Goal: Task Accomplishment & Management: Use online tool/utility

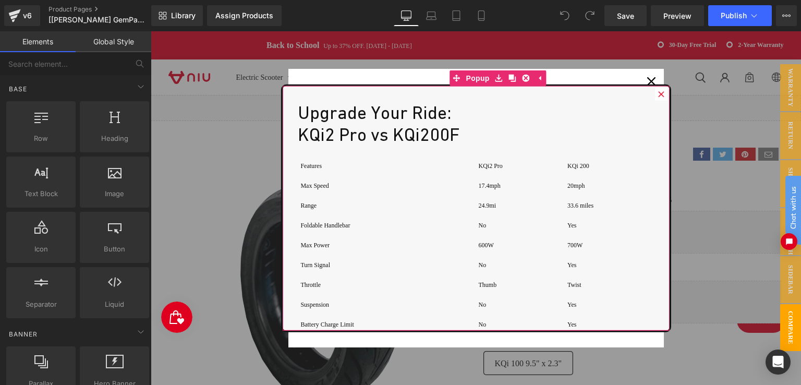
scroll to position [7288, 649]
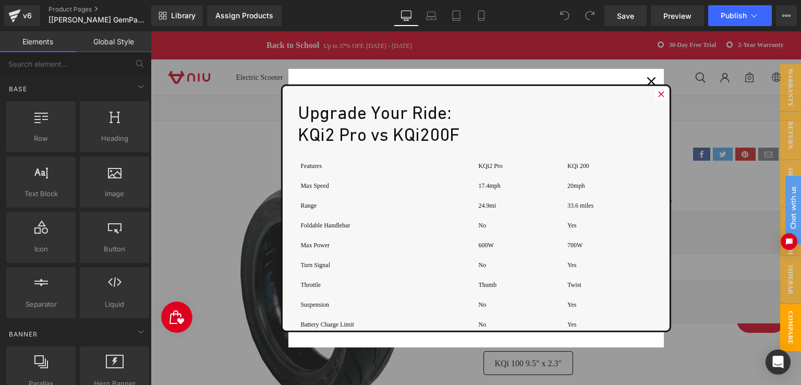
click at [660, 93] on icon at bounding box center [661, 94] width 6 height 6
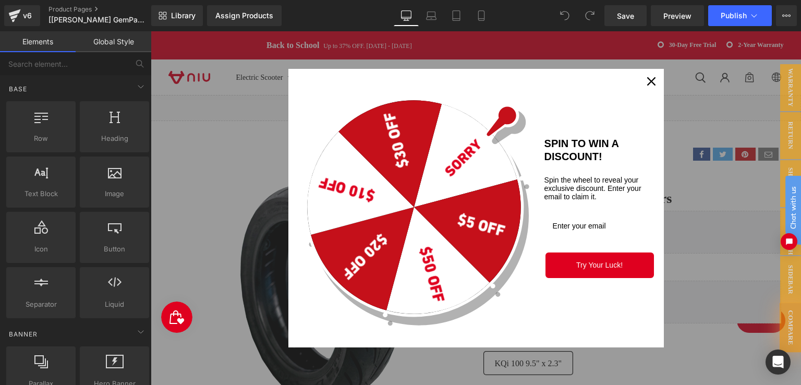
click at [650, 77] on icon "close icon" at bounding box center [651, 81] width 8 height 8
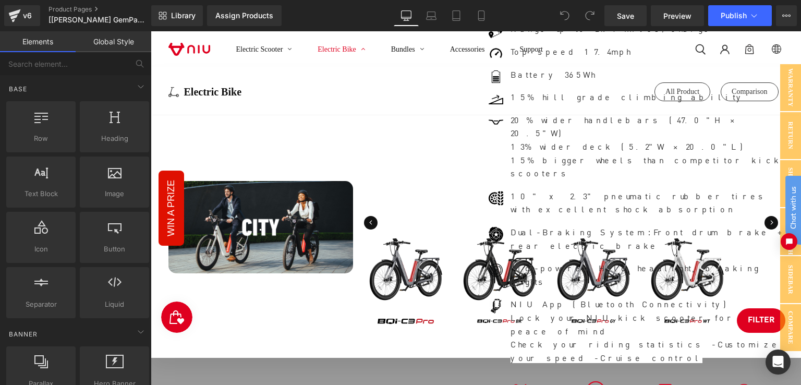
scroll to position [0, 0]
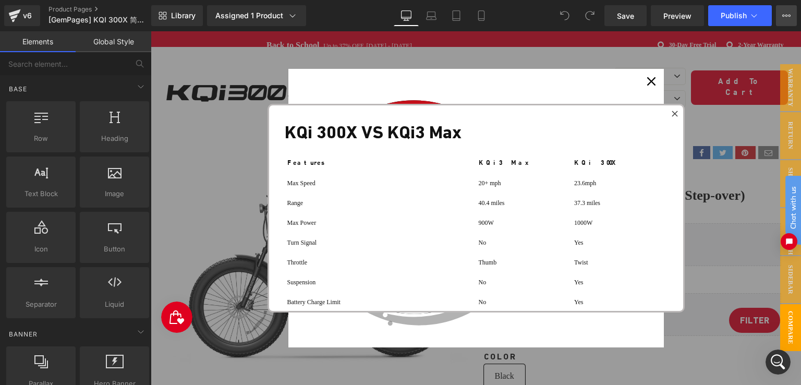
click at [785, 15] on icon at bounding box center [786, 15] width 8 height 8
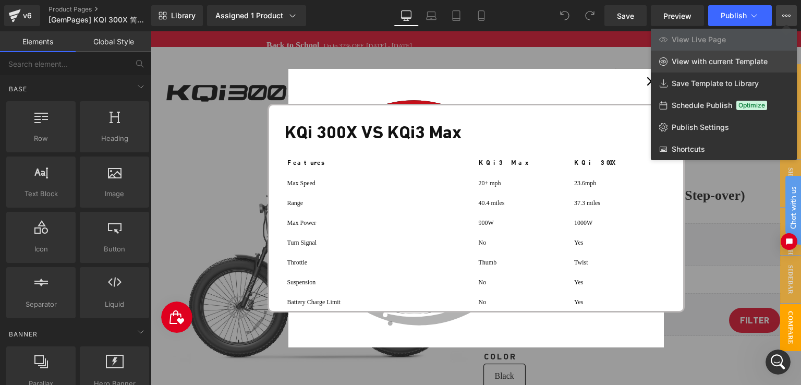
click at [713, 66] on span "View with current Template" at bounding box center [719, 61] width 96 height 9
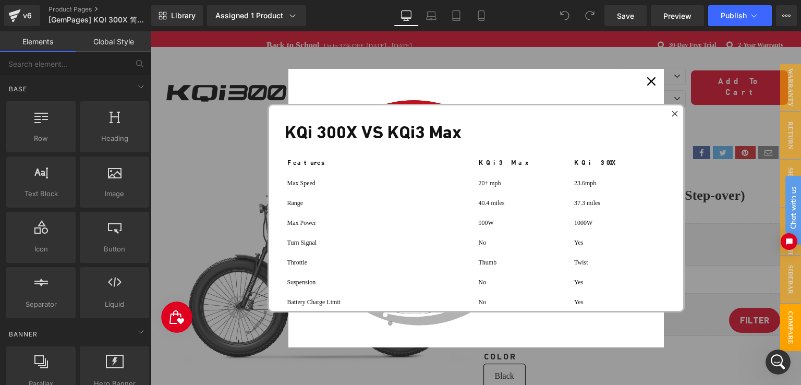
click at [673, 115] on icon at bounding box center [674, 113] width 6 height 6
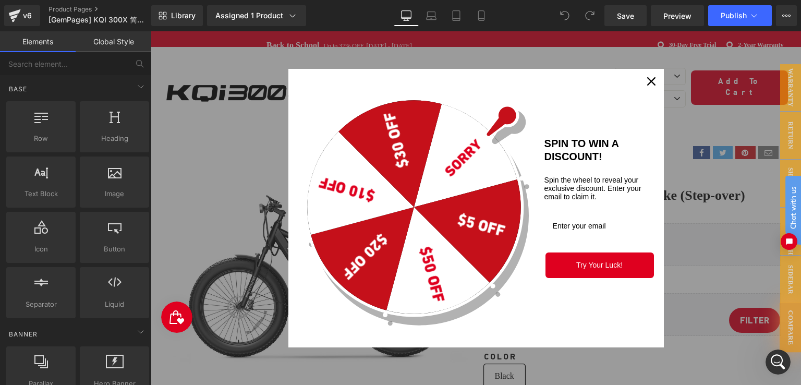
click at [649, 83] on icon "close icon" at bounding box center [651, 81] width 8 height 8
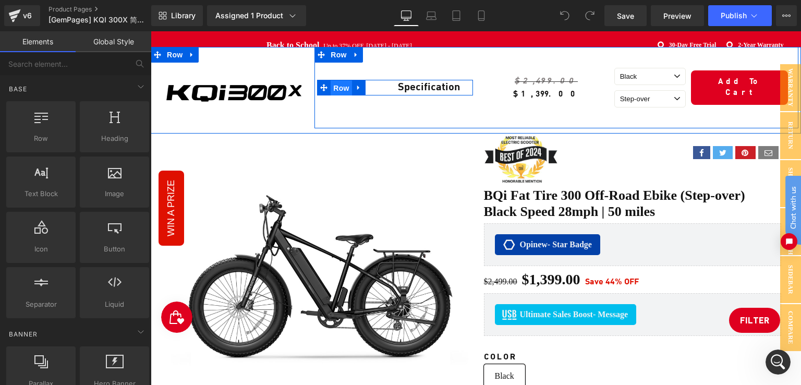
click at [334, 88] on span "Row" at bounding box center [340, 88] width 21 height 16
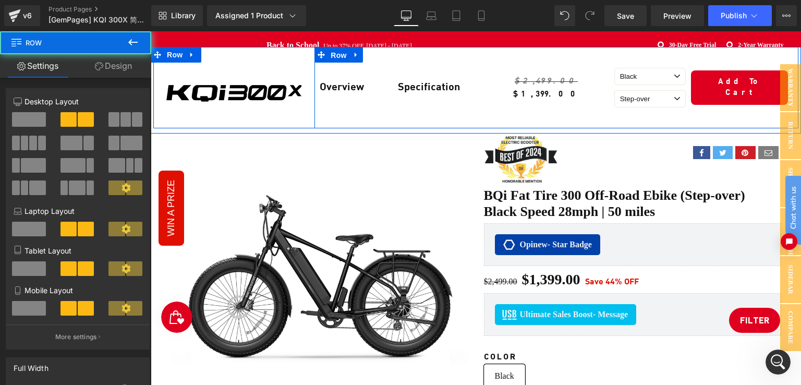
drag, startPoint x: 333, startPoint y: 55, endPoint x: 156, endPoint y: 65, distance: 176.4
click at [333, 54] on span "Row" at bounding box center [338, 55] width 21 height 16
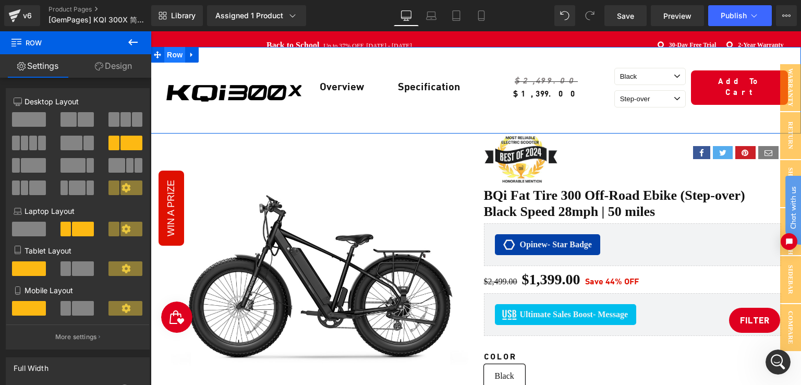
click at [166, 54] on span "Row" at bounding box center [174, 55] width 21 height 16
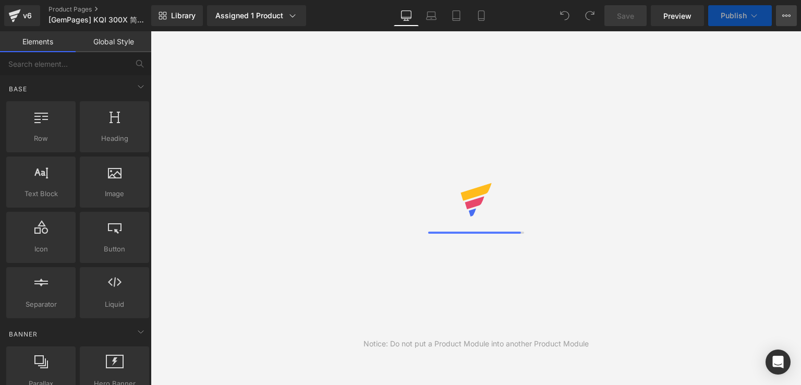
click at [780, 16] on button "View Live Page View with current Template Save Template to Library Schedule Pub…" at bounding box center [786, 15] width 21 height 21
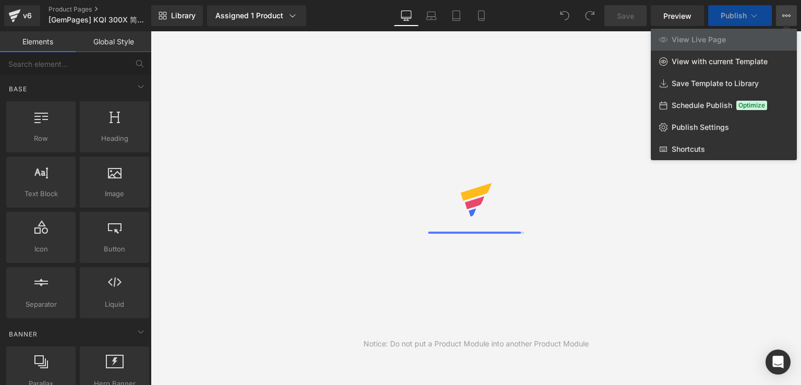
click at [766, 65] on span "View with current Template" at bounding box center [719, 61] width 96 height 9
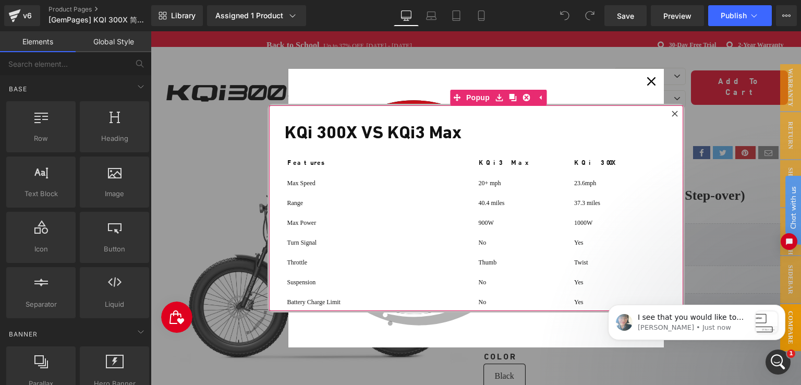
click at [672, 113] on icon at bounding box center [674, 113] width 6 height 6
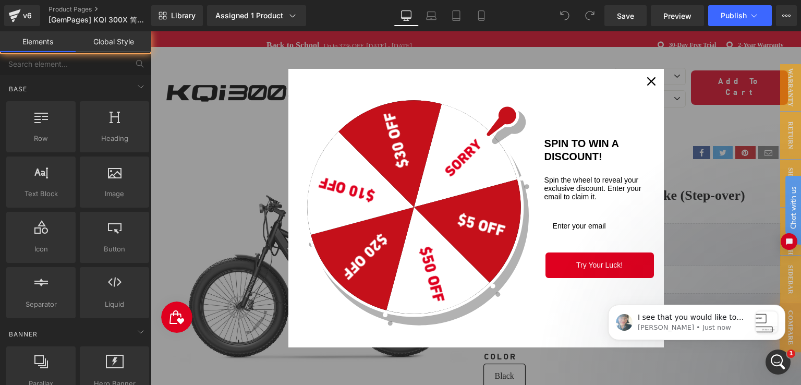
click at [647, 82] on icon "close icon" at bounding box center [651, 81] width 8 height 8
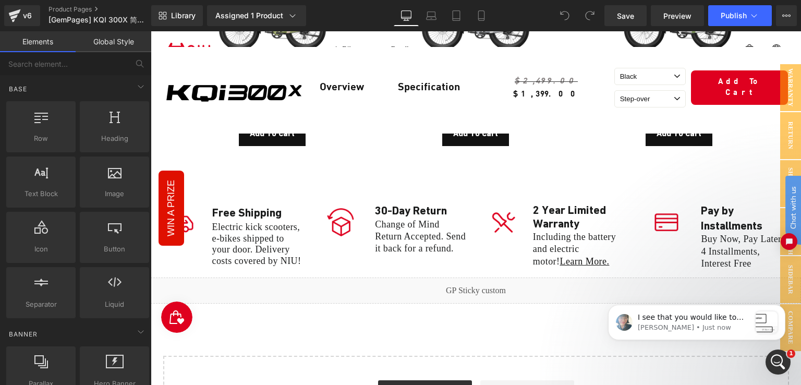
scroll to position [5034, 0]
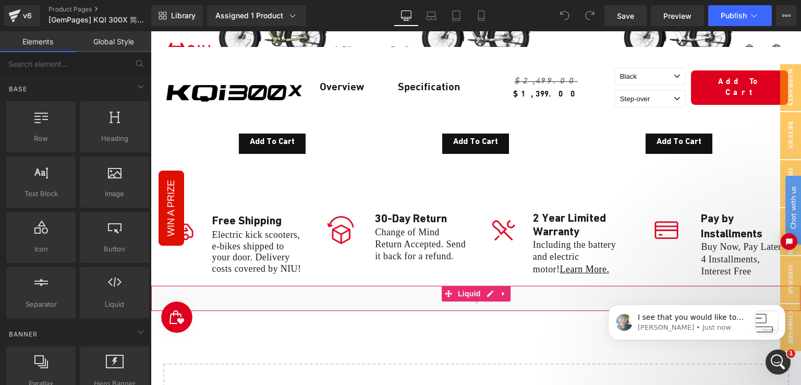
click at [357, 285] on div "Liquid" at bounding box center [476, 298] width 650 height 26
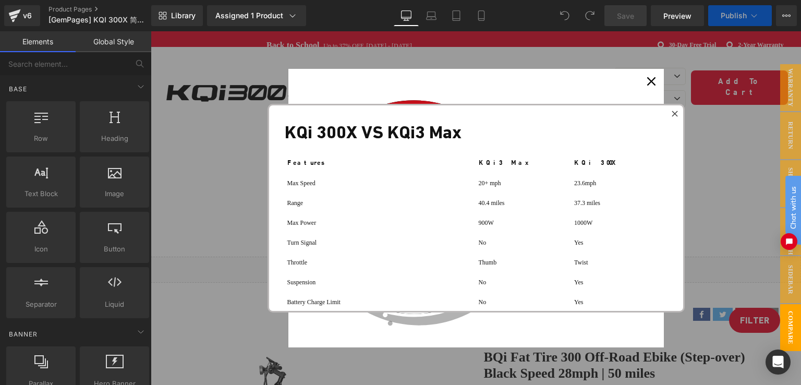
click at [671, 114] on icon at bounding box center [674, 113] width 6 height 6
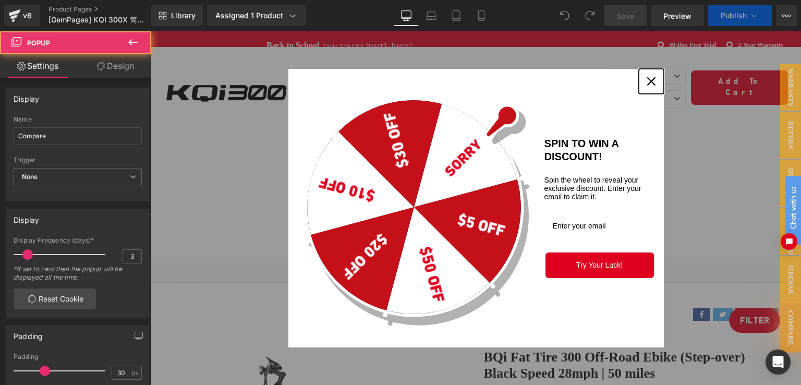
click at [650, 84] on icon "close icon" at bounding box center [651, 81] width 8 height 8
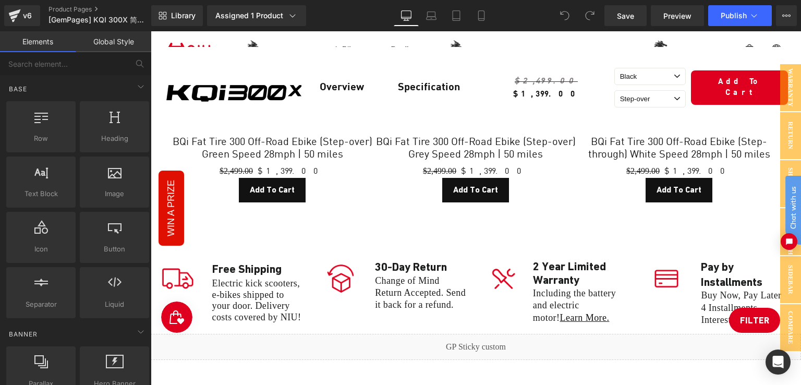
scroll to position [5144, 0]
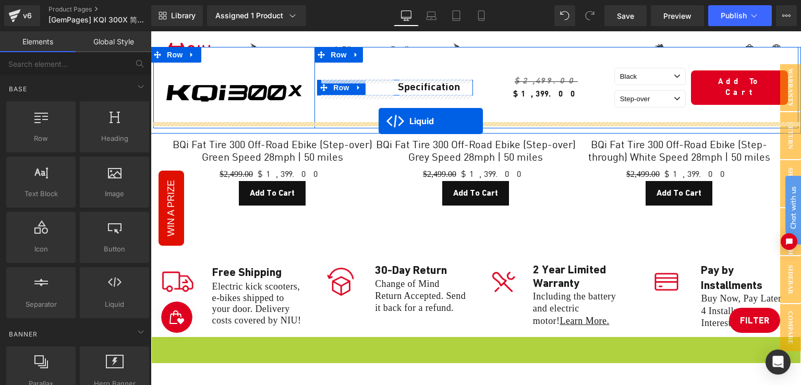
drag, startPoint x: 462, startPoint y: 233, endPoint x: 375, endPoint y: 121, distance: 141.5
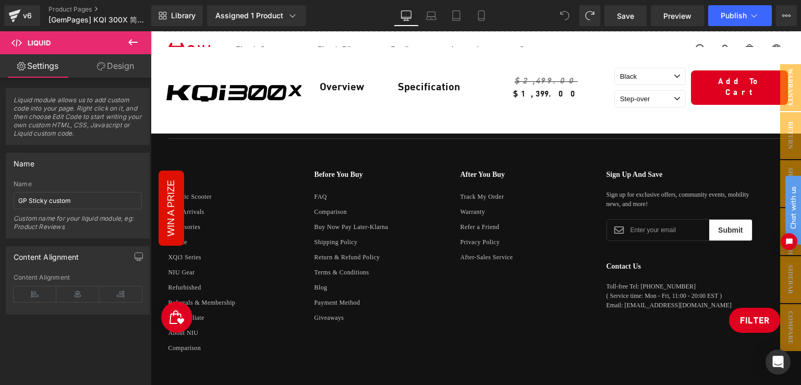
scroll to position [5221, 0]
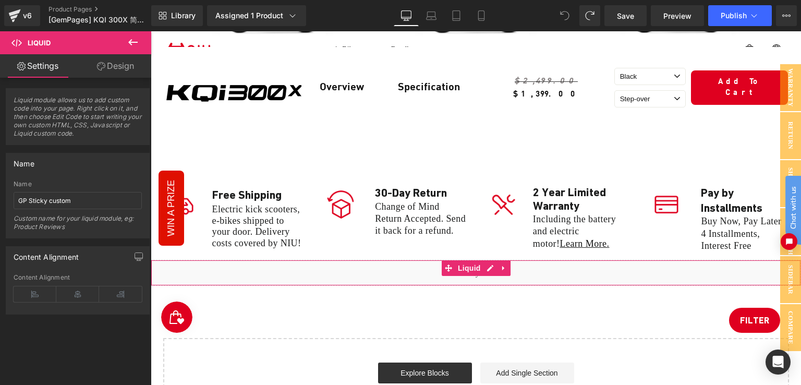
click at [311, 260] on div "Liquid" at bounding box center [476, 273] width 650 height 26
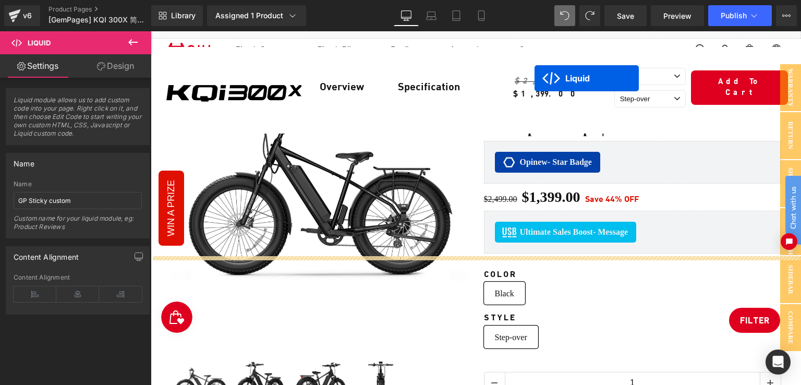
scroll to position [0, 0]
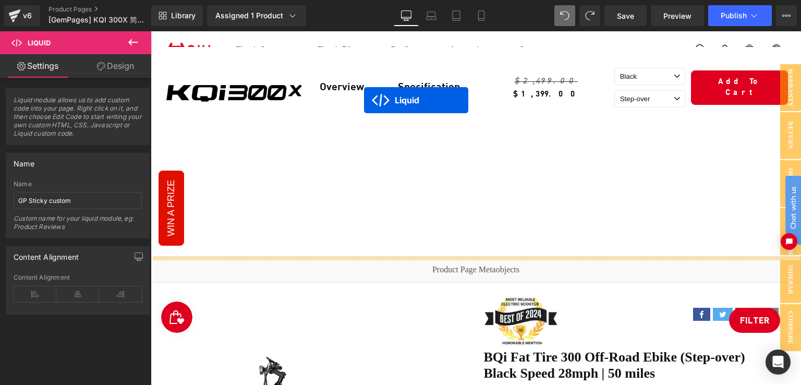
drag, startPoint x: 458, startPoint y: 132, endPoint x: 363, endPoint y: 101, distance: 100.4
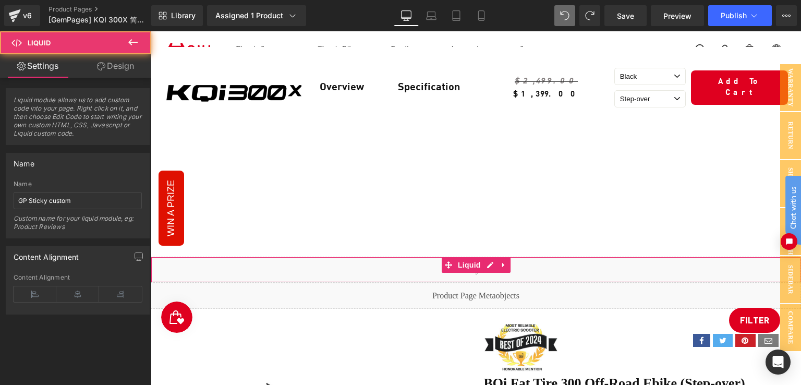
click at [428, 260] on div "Liquid" at bounding box center [476, 269] width 650 height 26
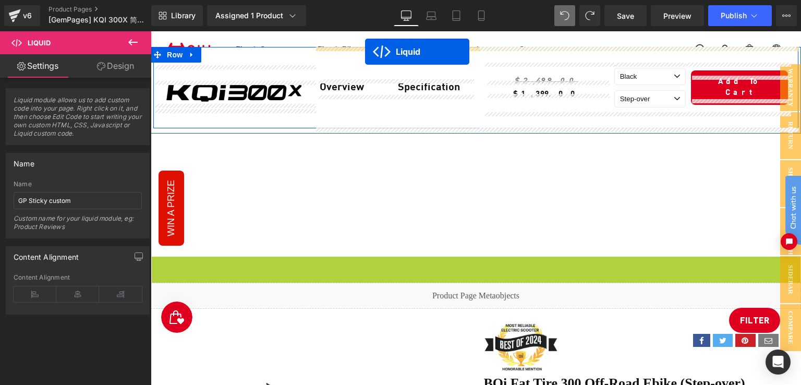
drag, startPoint x: 467, startPoint y: 263, endPoint x: 365, endPoint y: 52, distance: 235.0
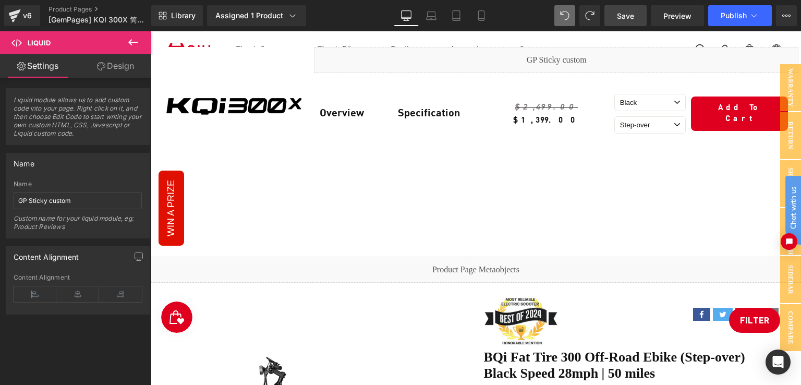
click at [617, 20] on span "Save" at bounding box center [625, 15] width 17 height 11
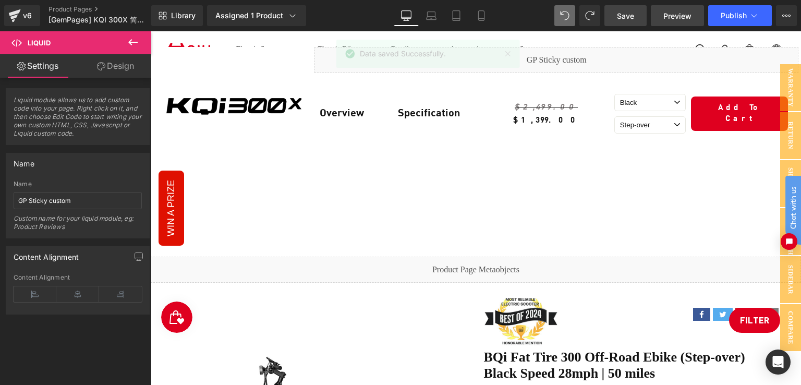
click at [687, 11] on span "Preview" at bounding box center [677, 15] width 28 height 11
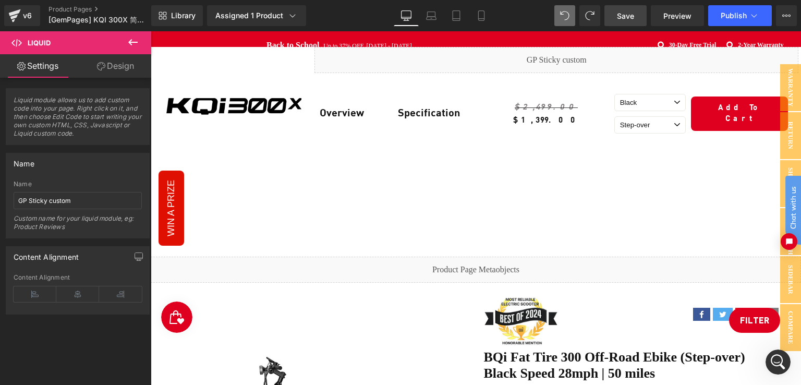
scroll to position [104, 0]
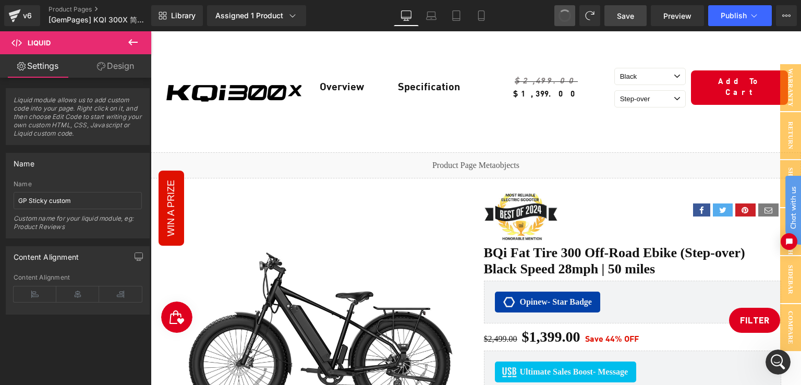
click at [563, 17] on span at bounding box center [565, 16] width 18 height 18
click at [563, 17] on span at bounding box center [565, 16] width 14 height 14
click at [563, 17] on span at bounding box center [564, 15] width 17 height 17
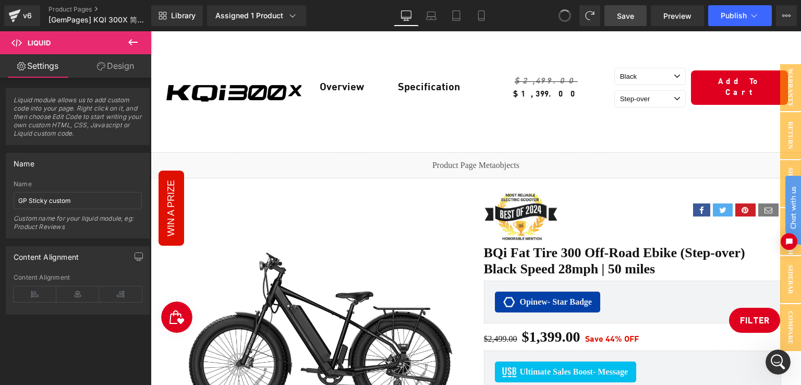
click at [563, 17] on span at bounding box center [565, 16] width 14 height 14
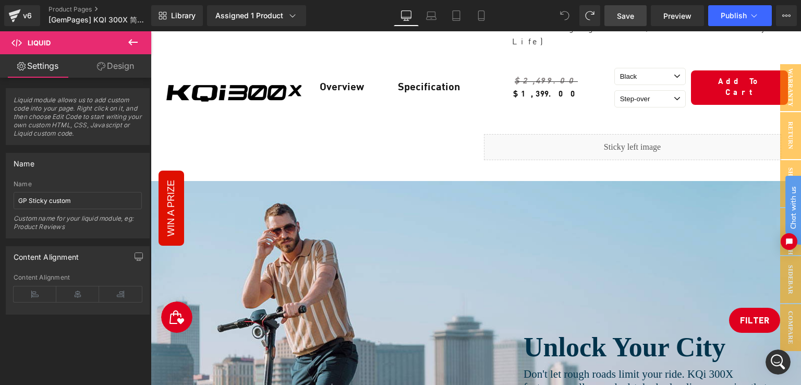
click at [563, 17] on icon at bounding box center [564, 15] width 9 height 9
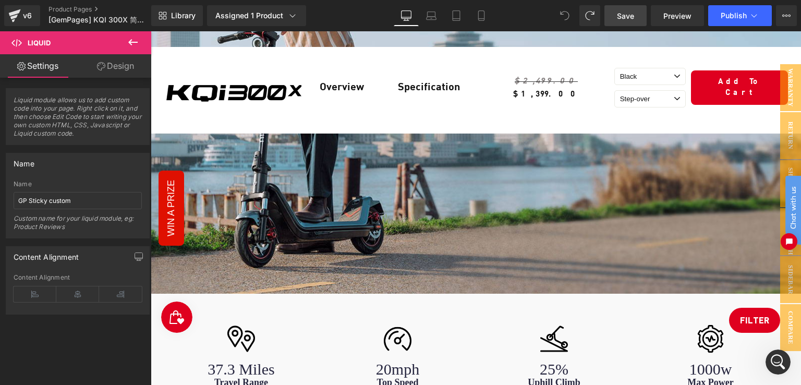
click at [563, 17] on icon at bounding box center [564, 15] width 9 height 9
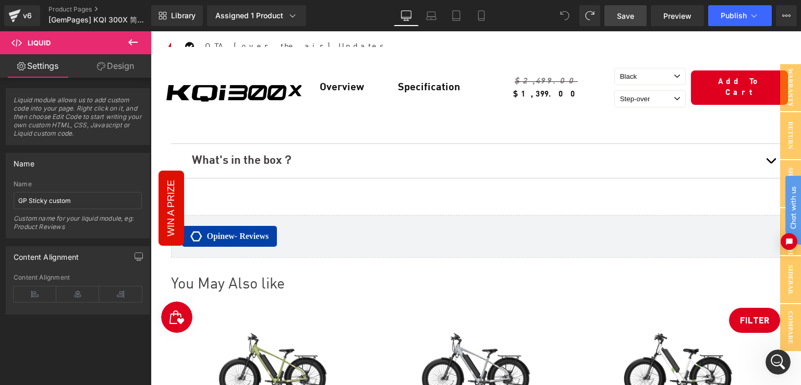
scroll to position [5221, 0]
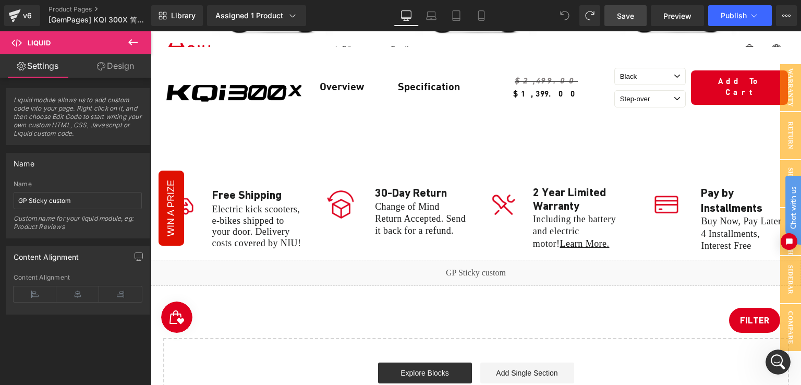
click at [629, 14] on span "Save" at bounding box center [625, 15] width 17 height 11
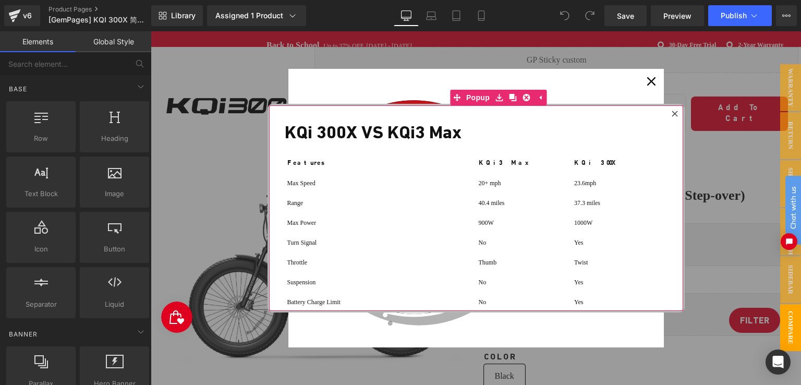
click at [672, 111] on icon at bounding box center [674, 113] width 6 height 6
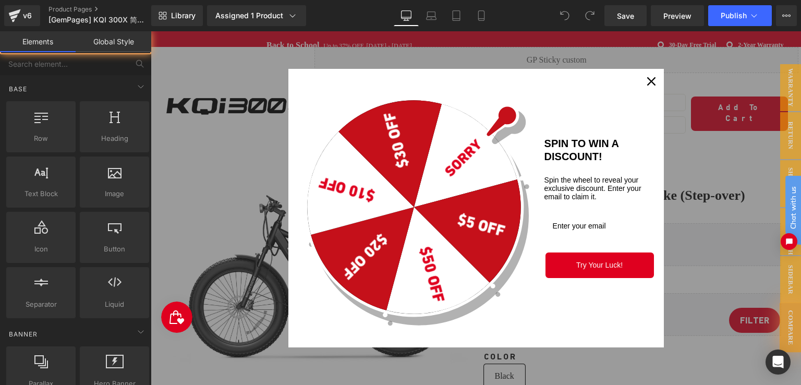
click at [648, 81] on icon "close icon" at bounding box center [651, 81] width 8 height 8
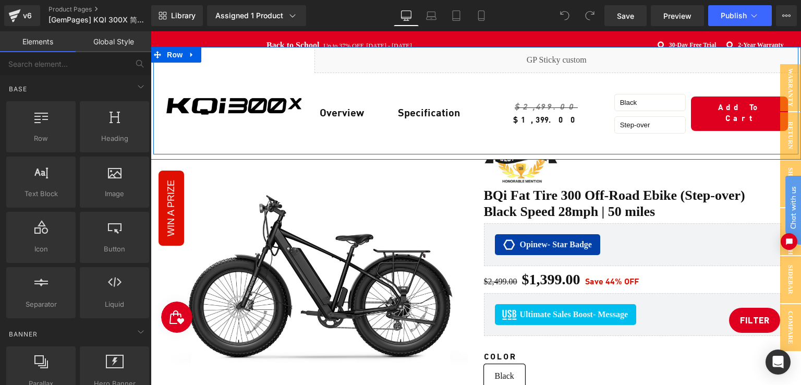
click at [530, 63] on div "Liquid" at bounding box center [556, 60] width 484 height 26
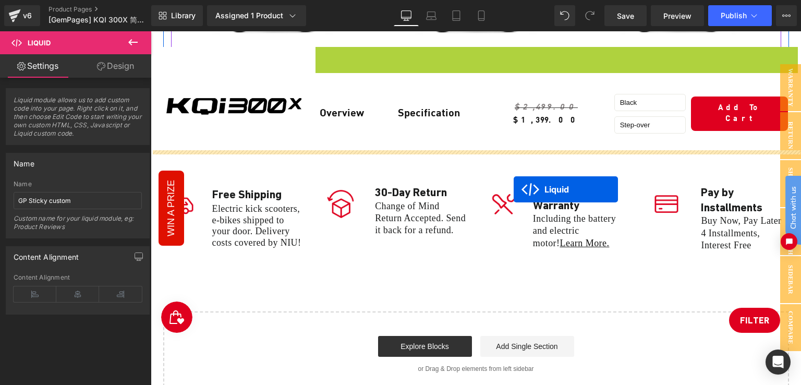
scroll to position [5008, 0]
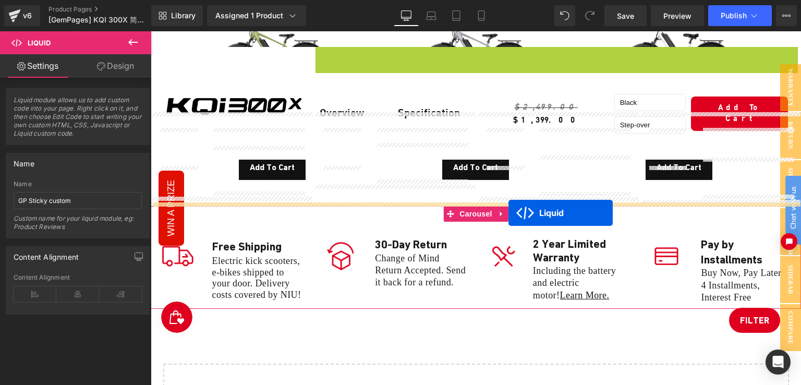
drag, startPoint x: 522, startPoint y: 278, endPoint x: 508, endPoint y: 213, distance: 66.1
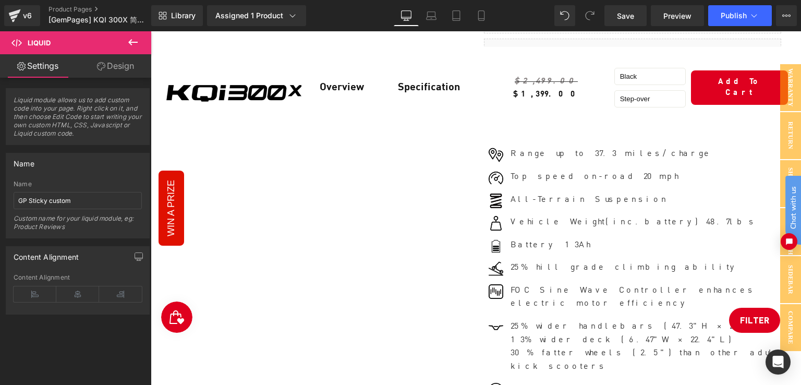
scroll to position [0, 0]
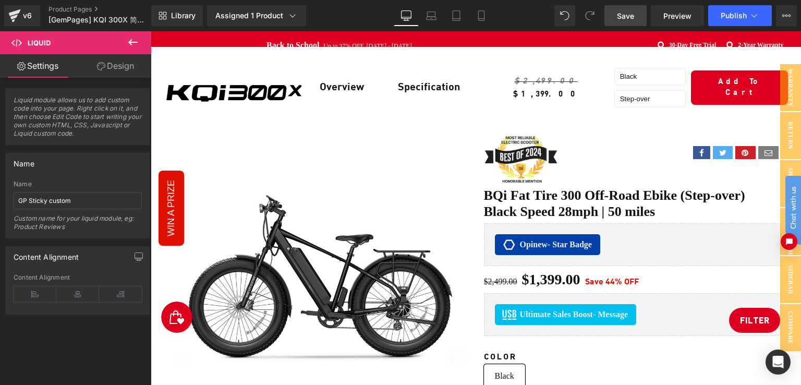
click at [636, 14] on link "Save" at bounding box center [625, 15] width 42 height 21
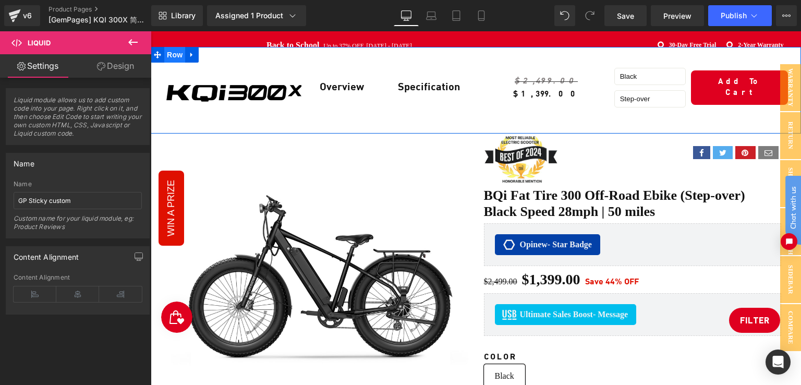
click at [175, 53] on span "Row" at bounding box center [174, 55] width 21 height 16
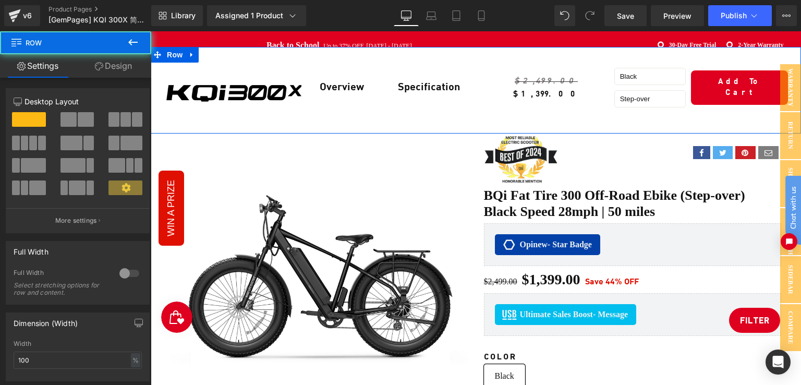
click at [121, 65] on link "Design" at bounding box center [114, 65] width 76 height 23
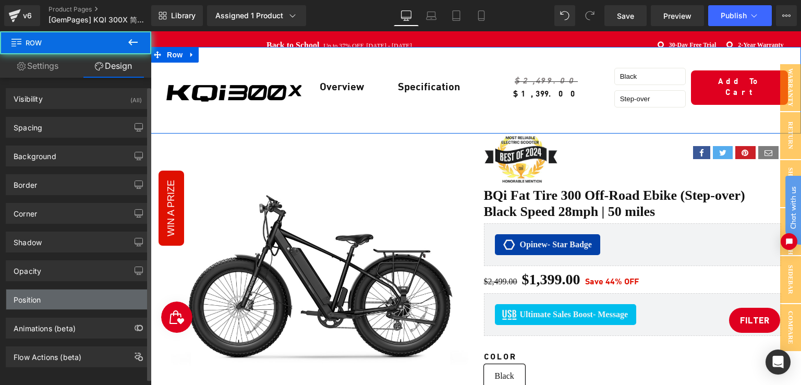
scroll to position [9, 0]
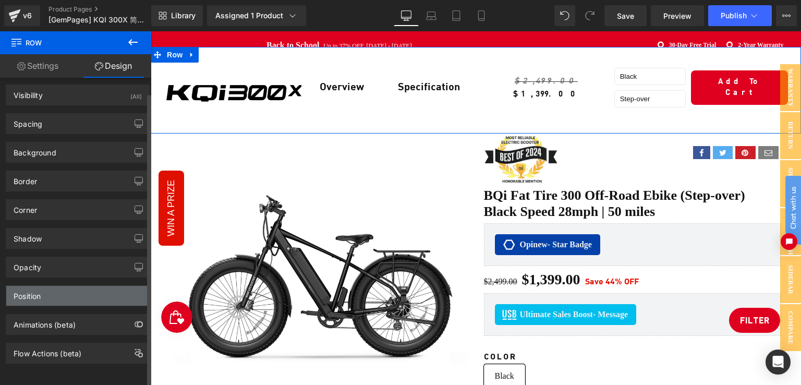
click at [69, 290] on div "Position" at bounding box center [77, 296] width 143 height 20
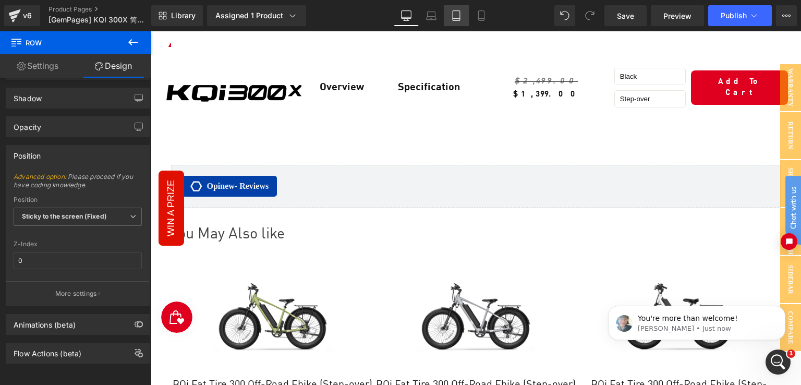
scroll to position [0, 0]
